Goal: Transaction & Acquisition: Book appointment/travel/reservation

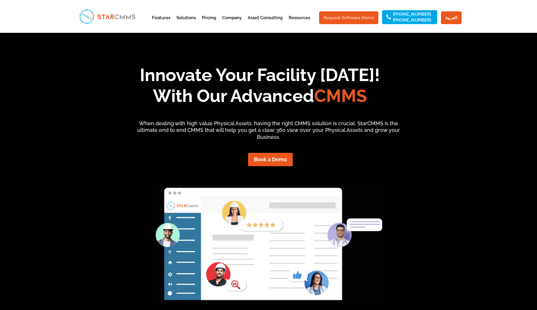
click at [346, 14] on link "Request Software Demo" at bounding box center [348, 17] width 59 height 13
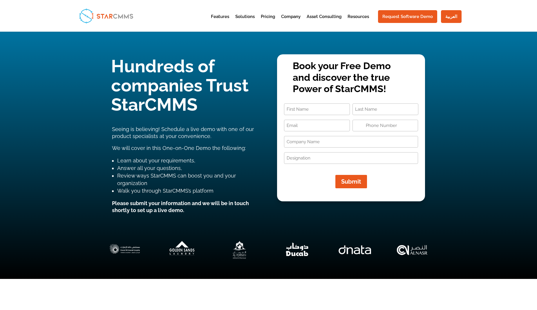
type input "+1"
